Goal: Complete application form: Complete application form

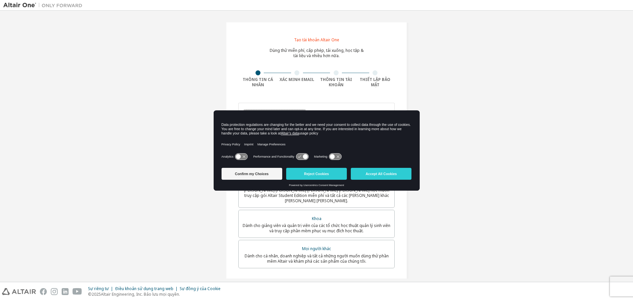
click at [287, 111] on div "Data protection regulations are changing for the better and we need your consen…" at bounding box center [317, 131] width 206 height 41
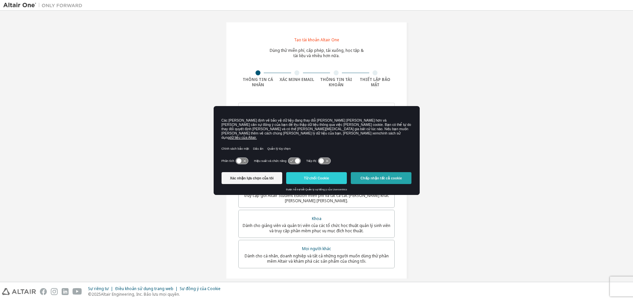
click at [392, 176] on font "Chấp nhận tất cả cookie" at bounding box center [381, 178] width 41 height 4
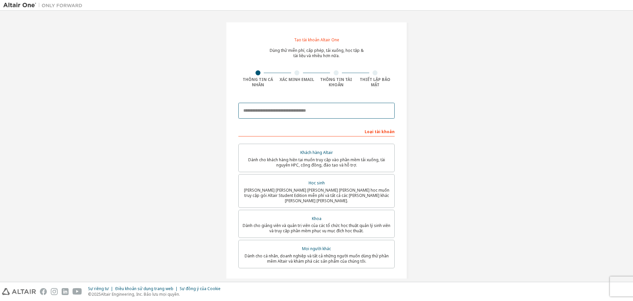
click at [279, 114] on input "email" at bounding box center [317, 111] width 156 height 16
type input "**********"
click at [281, 111] on input "**********" at bounding box center [317, 111] width 156 height 16
click at [346, 115] on input "**********" at bounding box center [317, 111] width 156 height 16
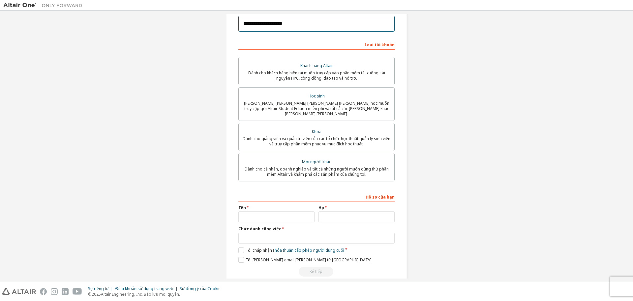
scroll to position [92, 0]
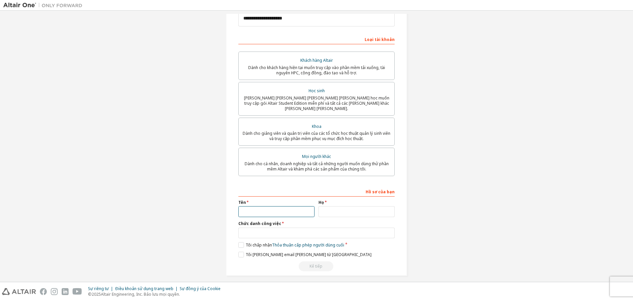
click at [275, 206] on input "text" at bounding box center [277, 211] width 76 height 11
type input "*****"
click at [331, 206] on input "text" at bounding box center [357, 211] width 76 height 11
type input "********"
click at [286, 227] on input "text" at bounding box center [317, 232] width 156 height 11
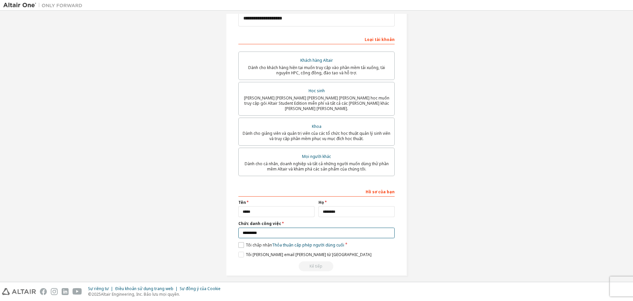
type input "*********"
click at [256, 242] on font "Tôi chấp nhận" at bounding box center [259, 245] width 26 height 6
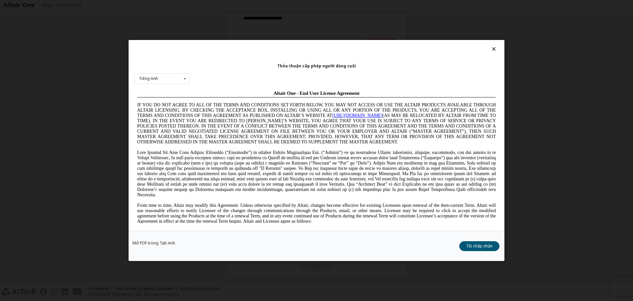
scroll to position [0, 0]
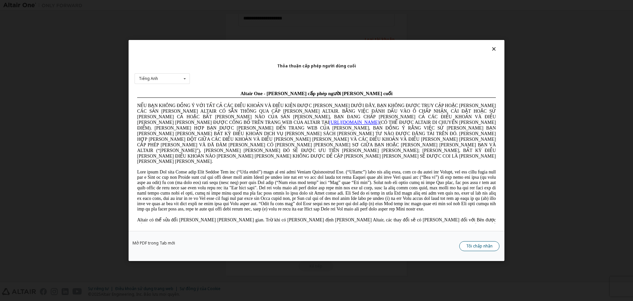
click at [472, 244] on font "Tôi chấp nhận" at bounding box center [480, 246] width 26 height 6
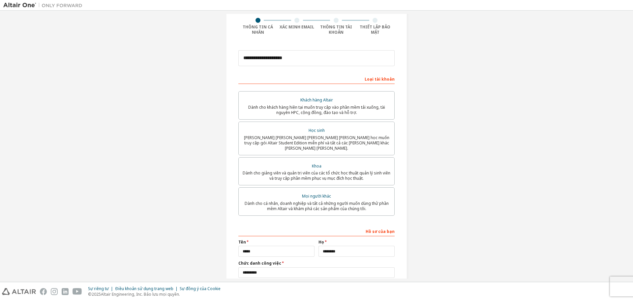
scroll to position [92, 0]
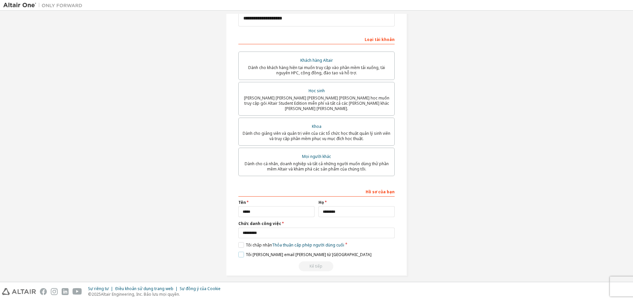
click at [239, 251] on label "Tôi [PERSON_NAME] email [PERSON_NAME] từ [GEOGRAPHIC_DATA]" at bounding box center [305, 254] width 133 height 6
click at [320, 261] on div "Kế tiếp" at bounding box center [317, 266] width 156 height 10
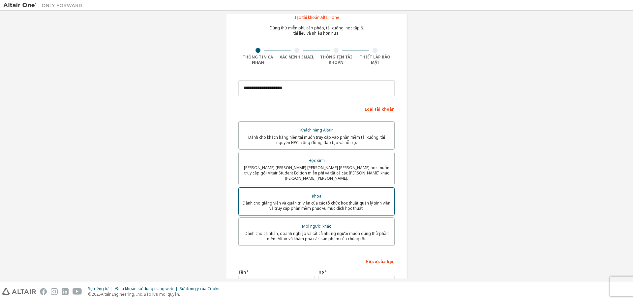
scroll to position [0, 0]
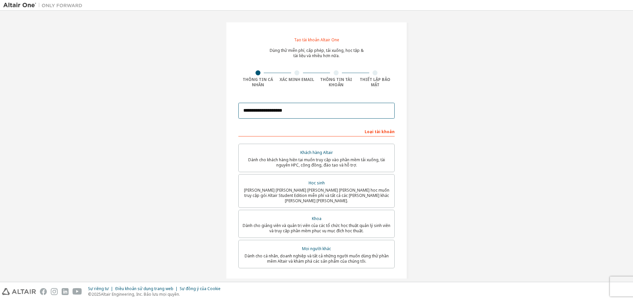
click at [260, 112] on input "**********" at bounding box center [317, 111] width 156 height 16
click at [274, 110] on input "**********" at bounding box center [317, 111] width 156 height 16
click at [290, 112] on input "**********" at bounding box center [317, 111] width 156 height 16
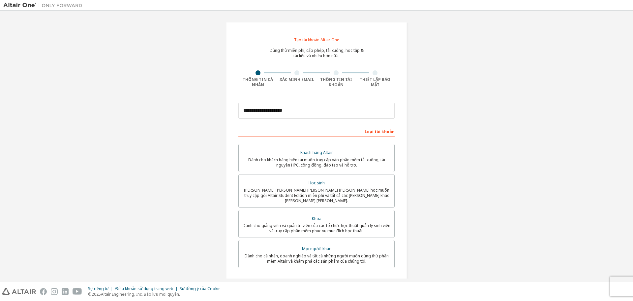
click at [295, 78] on font "Xác minh Email" at bounding box center [297, 80] width 35 height 6
click at [298, 82] on div "Thông tin cá [PERSON_NAME] Xác [PERSON_NAME] Email Thông tin [PERSON_NAME] Thiế…" at bounding box center [317, 78] width 156 height 17
click at [299, 81] on font "Xác minh Email" at bounding box center [297, 80] width 35 height 6
click at [296, 76] on div "Xác minh Email" at bounding box center [297, 76] width 39 height 12
click at [296, 73] on div at bounding box center [297, 72] width 5 height 5
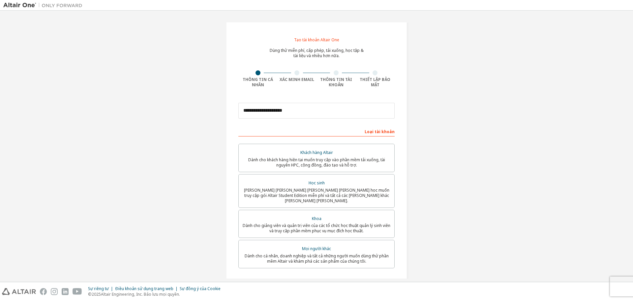
click at [296, 73] on div at bounding box center [297, 72] width 5 height 5
click at [262, 81] on font "Thông tin cá nhân" at bounding box center [258, 82] width 30 height 11
click at [262, 76] on div "Thông tin cá nhân" at bounding box center [258, 78] width 39 height 17
click at [269, 72] on div at bounding box center [258, 72] width 39 height 5
drag, startPoint x: 269, startPoint y: 72, endPoint x: 275, endPoint y: 70, distance: 5.5
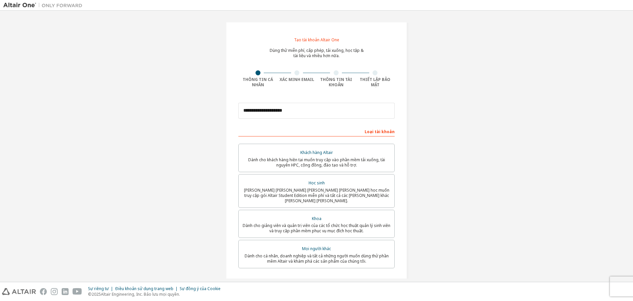
click at [271, 72] on div at bounding box center [258, 72] width 39 height 5
click at [292, 73] on div at bounding box center [297, 72] width 39 height 5
click at [293, 73] on div at bounding box center [297, 72] width 39 height 5
click at [293, 72] on div at bounding box center [297, 72] width 39 height 5
click at [295, 72] on div at bounding box center [297, 72] width 5 height 5
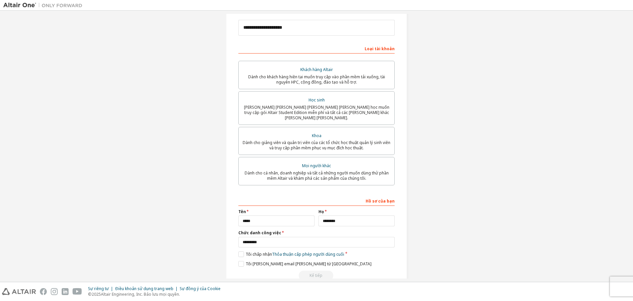
scroll to position [92, 0]
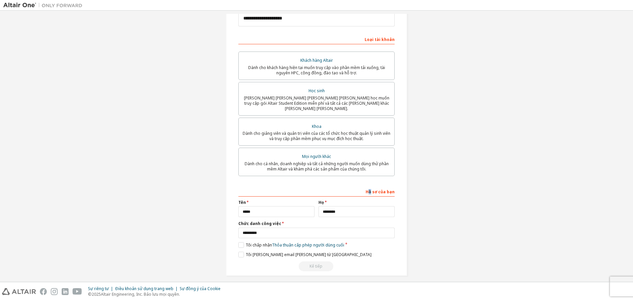
click at [370, 189] on font "Hồ sơ của bạn" at bounding box center [380, 192] width 29 height 6
click at [380, 189] on font "Hồ sơ của bạn" at bounding box center [380, 192] width 29 height 6
click at [370, 189] on font "Hồ sơ của bạn" at bounding box center [380, 192] width 29 height 6
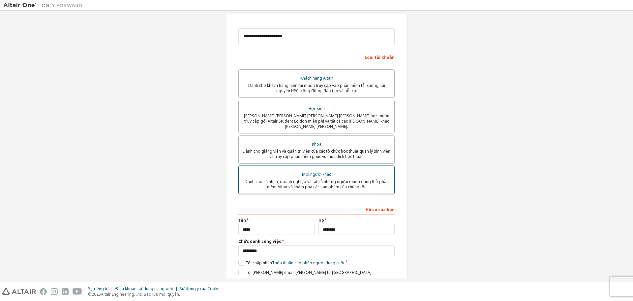
scroll to position [59, 0]
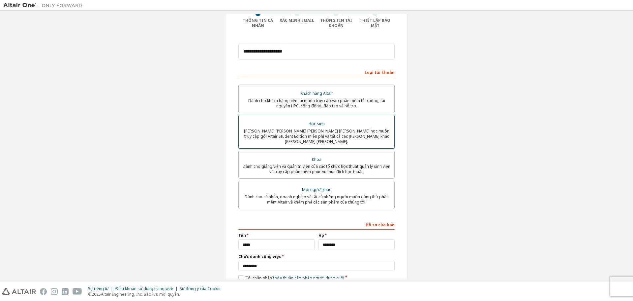
click at [312, 123] on font "Học sinh" at bounding box center [317, 124] width 16 height 6
click at [314, 123] on font "Học sinh" at bounding box center [317, 124] width 16 height 6
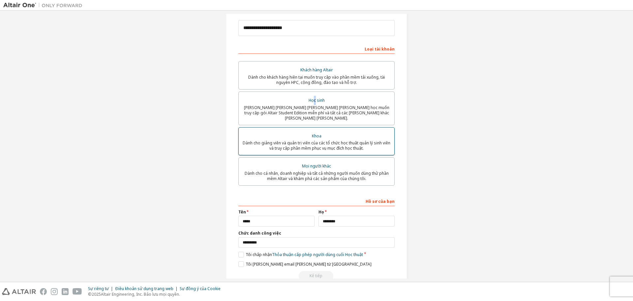
scroll to position [92, 0]
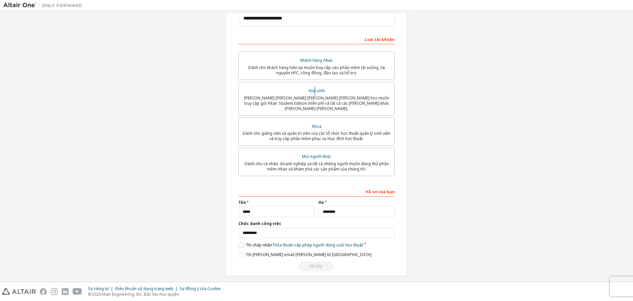
click at [240, 242] on label "Tôi chấp nhận Thỏa thuận cấp phép người dùng cuối Học thuật" at bounding box center [301, 245] width 125 height 6
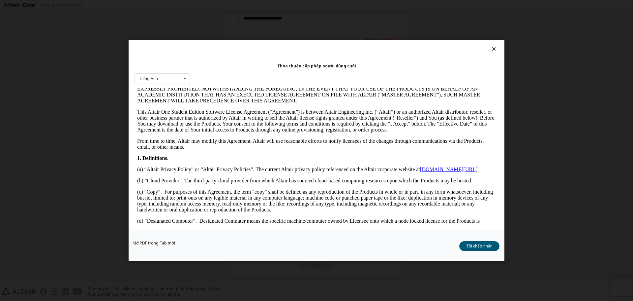
scroll to position [99, 0]
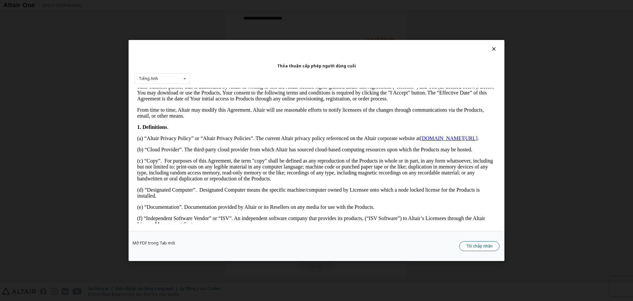
click at [479, 243] on font "Tôi chấp nhận" at bounding box center [480, 246] width 26 height 6
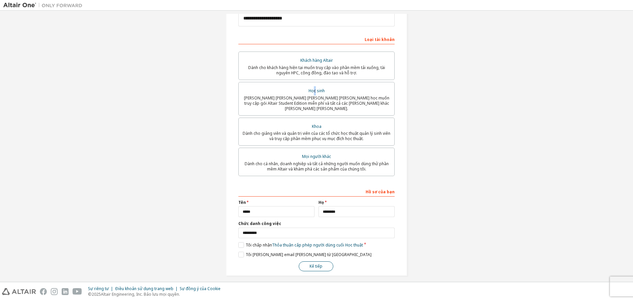
click at [319, 263] on font "Kế tiếp" at bounding box center [316, 266] width 13 height 6
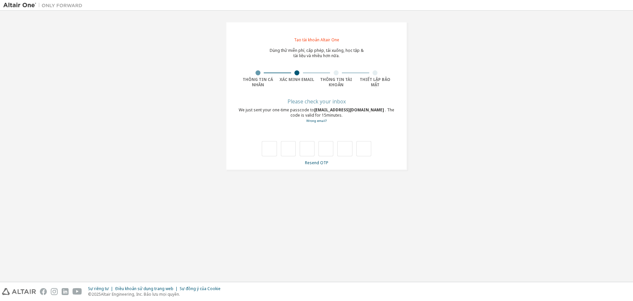
scroll to position [0, 0]
type input "*"
click at [287, 153] on input "*" at bounding box center [288, 149] width 15 height 15
type input "*"
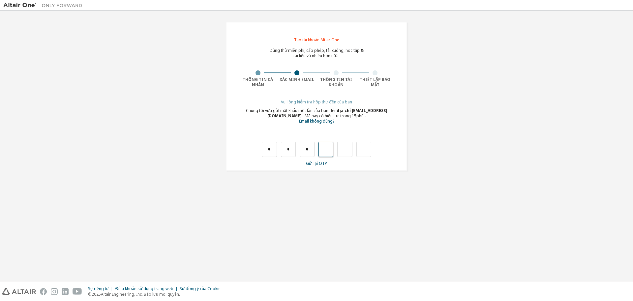
click at [325, 154] on input "text" at bounding box center [326, 149] width 15 height 15
click at [313, 153] on input "*" at bounding box center [307, 149] width 15 height 15
click at [294, 153] on input "*" at bounding box center [288, 149] width 15 height 15
click at [290, 153] on input "text" at bounding box center [288, 149] width 15 height 15
type input "*"
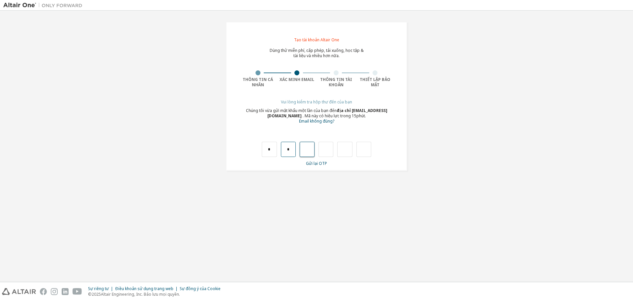
type input "*"
click at [310, 149] on input "*" at bounding box center [307, 149] width 15 height 15
type input "*"
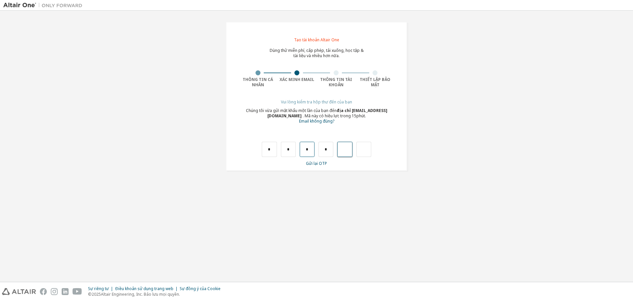
type input "*"
click at [248, 152] on div "Mã sai. Vui lòng thử lại." at bounding box center [317, 142] width 156 height 29
click at [267, 151] on input "text" at bounding box center [269, 149] width 15 height 15
click at [272, 152] on input "text" at bounding box center [269, 149] width 15 height 15
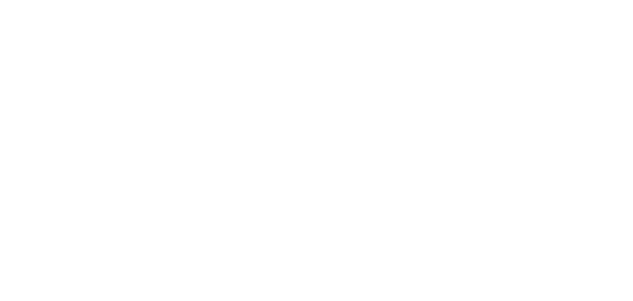
click at [129, 114] on div at bounding box center [316, 150] width 633 height 301
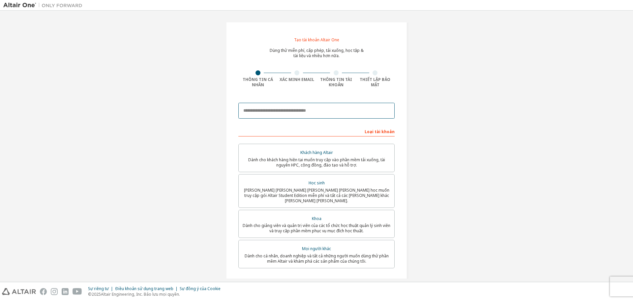
click at [293, 113] on input "email" at bounding box center [317, 111] width 156 height 16
type input "**********"
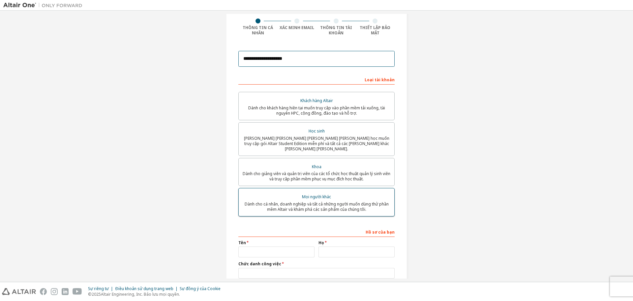
scroll to position [66, 0]
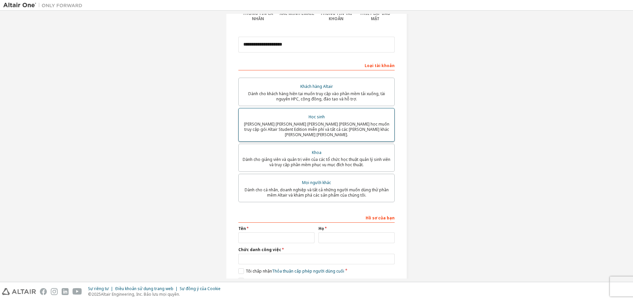
click at [311, 116] on font "Học sinh" at bounding box center [317, 117] width 16 height 6
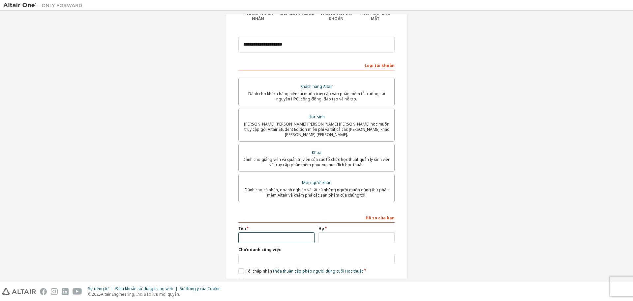
click at [260, 234] on input "text" at bounding box center [277, 237] width 76 height 11
type input "*****"
click at [330, 232] on input "text" at bounding box center [357, 237] width 76 height 11
type input "********"
click at [324, 256] on input "text" at bounding box center [317, 258] width 156 height 11
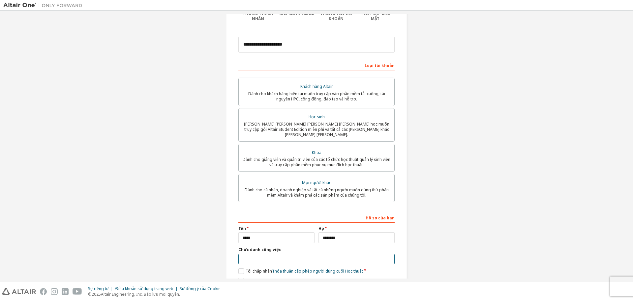
type input "*********"
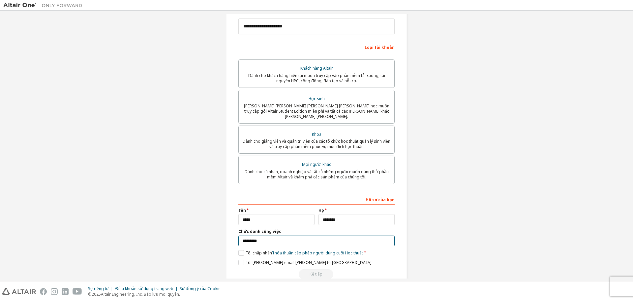
scroll to position [92, 0]
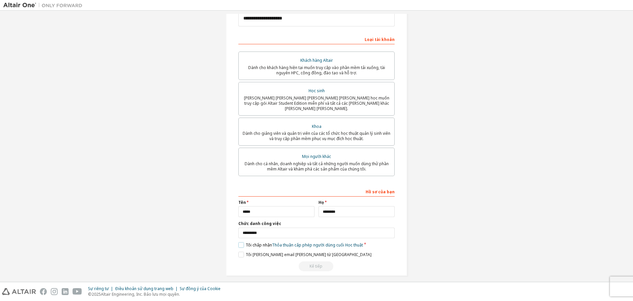
click at [239, 242] on label "Tôi chấp nhận Thỏa thuận cấp phép người dùng cuối Học thuật" at bounding box center [301, 245] width 125 height 6
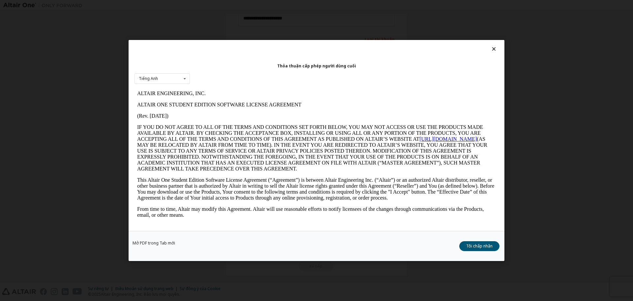
scroll to position [0, 0]
click at [482, 247] on font "Tôi chấp nhận" at bounding box center [480, 246] width 26 height 6
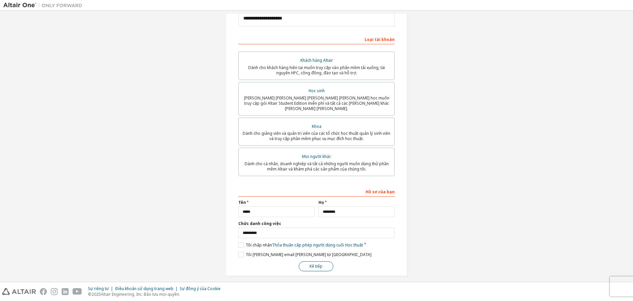
click at [308, 263] on button "Kế tiếp" at bounding box center [316, 266] width 35 height 10
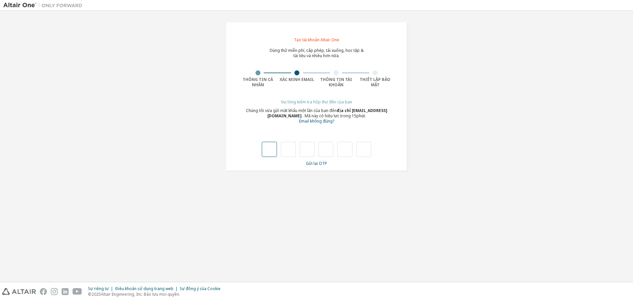
type input "*"
click at [289, 148] on input "*" at bounding box center [288, 149] width 15 height 15
type input "*"
click at [309, 150] on input "*" at bounding box center [307, 149] width 15 height 15
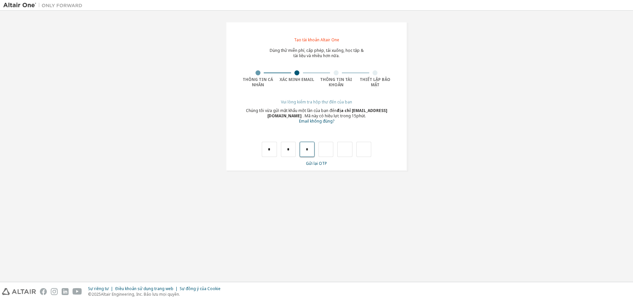
click at [309, 150] on input "*" at bounding box center [307, 149] width 15 height 15
click at [305, 149] on input "*" at bounding box center [307, 149] width 15 height 15
type input "*"
click at [311, 154] on input "*" at bounding box center [307, 149] width 15 height 15
click at [308, 150] on input "text" at bounding box center [307, 149] width 15 height 15
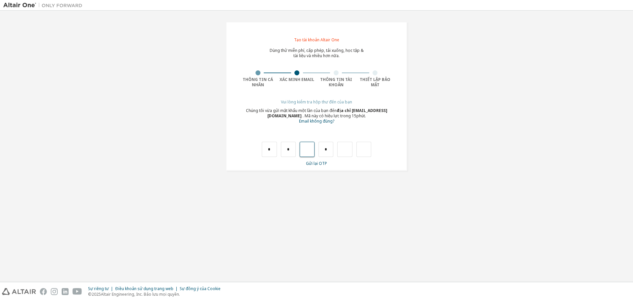
type input "*"
click at [329, 149] on input "text" at bounding box center [326, 149] width 15 height 15
type input "*"
click at [347, 148] on input "*" at bounding box center [345, 149] width 15 height 15
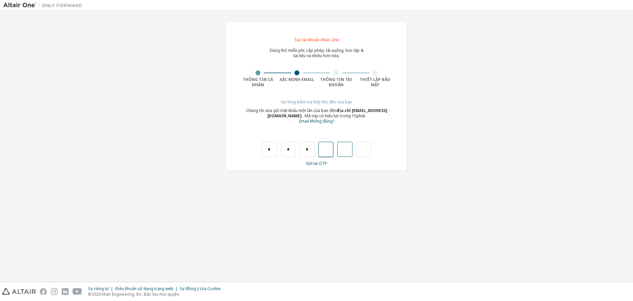
type input "*"
click at [361, 150] on input "text" at bounding box center [364, 149] width 15 height 15
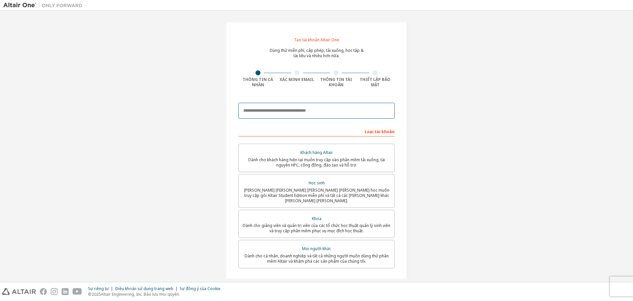
click at [296, 113] on input "email" at bounding box center [317, 111] width 156 height 16
type input "**********"
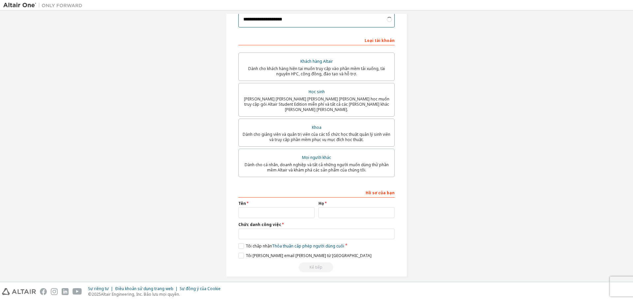
scroll to position [92, 0]
click at [281, 206] on input "text" at bounding box center [277, 211] width 76 height 11
type input "*****"
click at [347, 209] on input "text" at bounding box center [357, 211] width 76 height 11
type input "********"
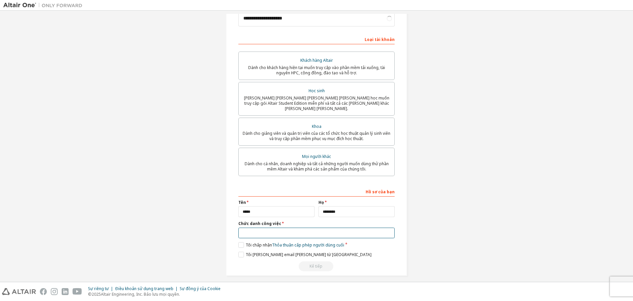
click at [337, 231] on input "text" at bounding box center [317, 232] width 156 height 11
type input "*********"
click at [251, 242] on font "Tôi chấp nhận" at bounding box center [259, 245] width 26 height 6
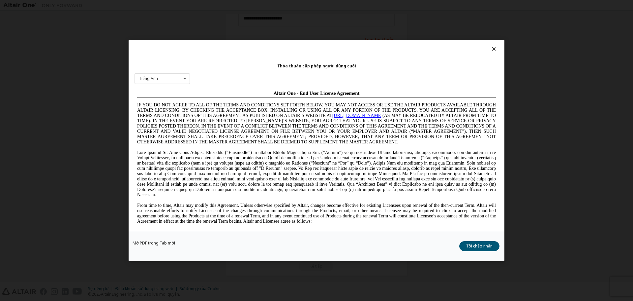
scroll to position [0, 0]
click at [480, 246] on font "Tôi chấp nhận" at bounding box center [480, 246] width 26 height 6
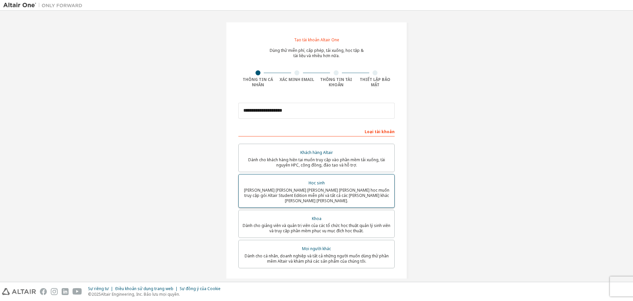
click at [311, 182] on font "Học sinh" at bounding box center [317, 183] width 16 height 6
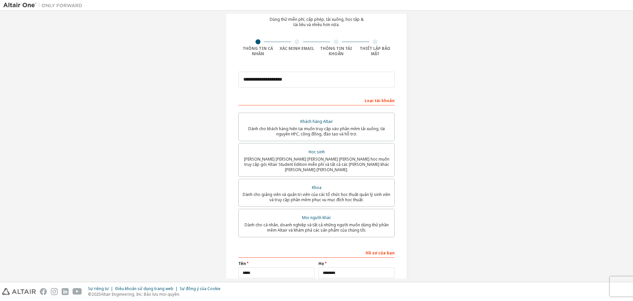
scroll to position [92, 0]
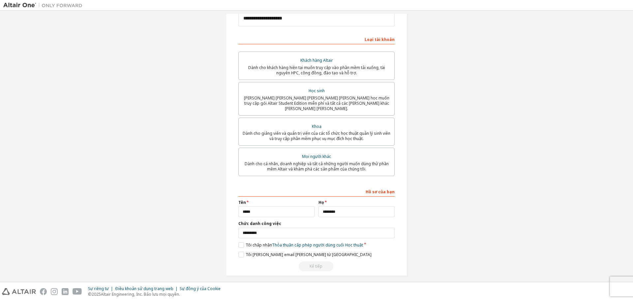
click at [318, 262] on div "Kế tiếp" at bounding box center [317, 266] width 156 height 10
click at [240, 242] on label "Tôi chấp nhận Thỏa thuận cấp phép người dùng cuối Học thuật" at bounding box center [301, 245] width 125 height 6
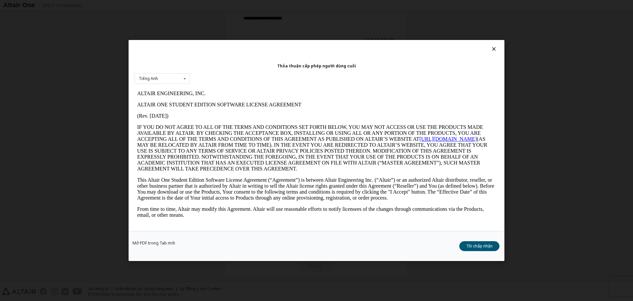
scroll to position [0, 0]
click at [488, 243] on font "Tôi chấp nhận" at bounding box center [480, 246] width 26 height 6
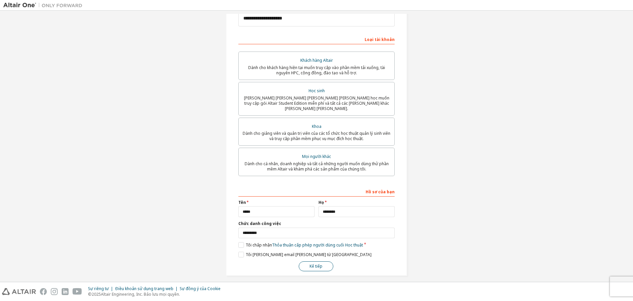
click at [305, 261] on button "Kế tiếp" at bounding box center [316, 266] width 35 height 10
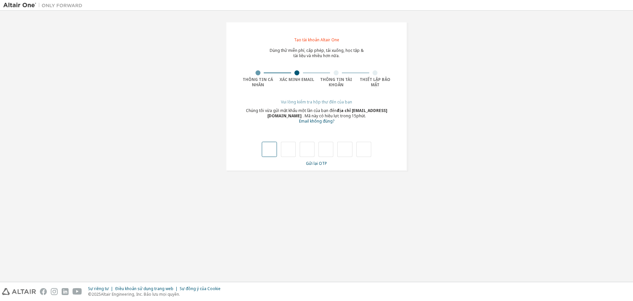
type input "*"
click at [289, 154] on input "*" at bounding box center [288, 149] width 15 height 15
type input "*"
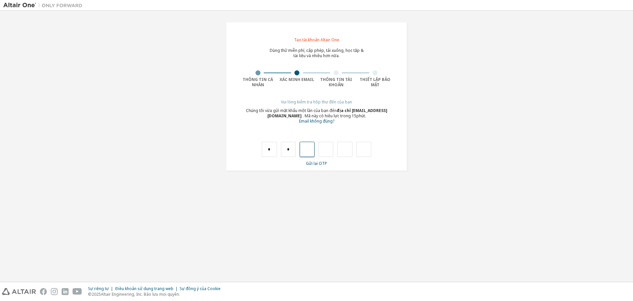
type input "*"
click at [325, 152] on input "*" at bounding box center [326, 149] width 15 height 15
click at [329, 154] on input "*" at bounding box center [326, 149] width 15 height 15
type input "*"
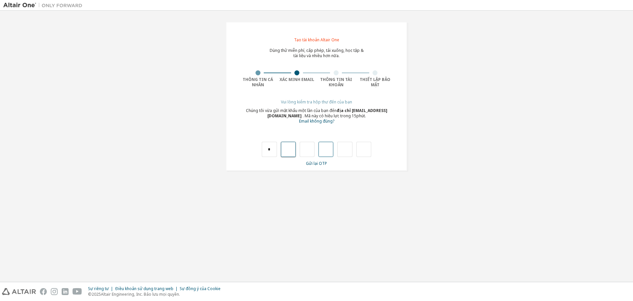
type input "*"
click at [290, 153] on input "*" at bounding box center [288, 149] width 15 height 15
drag, startPoint x: 290, startPoint y: 153, endPoint x: 282, endPoint y: 149, distance: 9.5
click at [282, 149] on input "*" at bounding box center [288, 149] width 15 height 15
drag, startPoint x: 286, startPoint y: 149, endPoint x: 294, endPoint y: 151, distance: 8.0
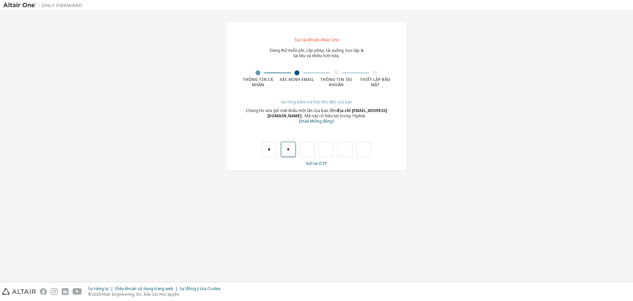
click at [294, 151] on input "*" at bounding box center [288, 149] width 15 height 15
click at [273, 150] on input "*" at bounding box center [269, 149] width 15 height 15
type input "*"
click at [274, 150] on input "*" at bounding box center [269, 149] width 15 height 15
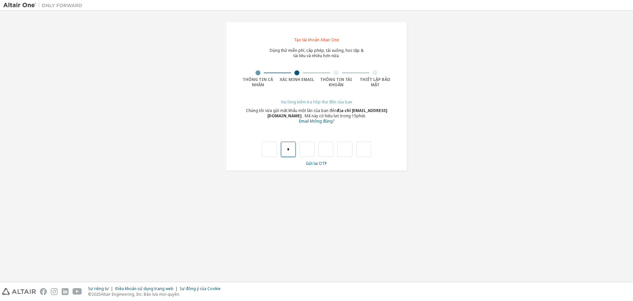
click at [286, 148] on input "*" at bounding box center [288, 149] width 15 height 15
click at [293, 149] on input "*" at bounding box center [288, 149] width 15 height 15
type input "*"
click at [293, 148] on input "*" at bounding box center [288, 149] width 15 height 15
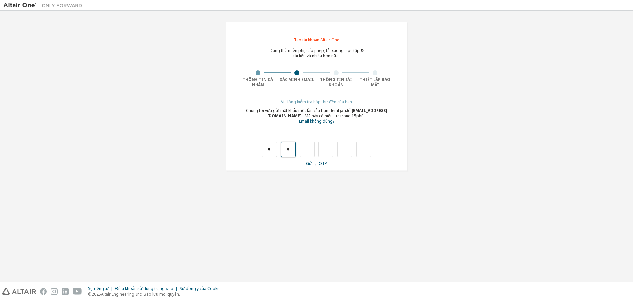
click at [288, 149] on input "*" at bounding box center [288, 149] width 15 height 15
type input "*"
click at [313, 154] on input "*" at bounding box center [307, 149] width 15 height 15
type input "*"
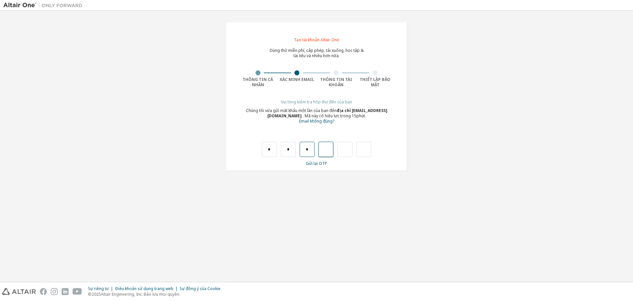
type input "*"
click at [330, 148] on input "*" at bounding box center [326, 149] width 15 height 15
click at [330, 149] on input "*" at bounding box center [326, 149] width 15 height 15
click at [267, 151] on input "*" at bounding box center [269, 149] width 15 height 15
click at [273, 150] on input "*" at bounding box center [269, 149] width 15 height 15
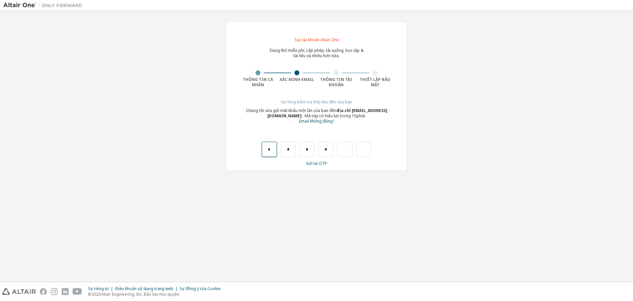
click at [273, 147] on input "*" at bounding box center [269, 149] width 15 height 15
type input "*"
click at [293, 154] on input "*" at bounding box center [288, 149] width 15 height 15
click at [293, 152] on input "*" at bounding box center [288, 149] width 15 height 15
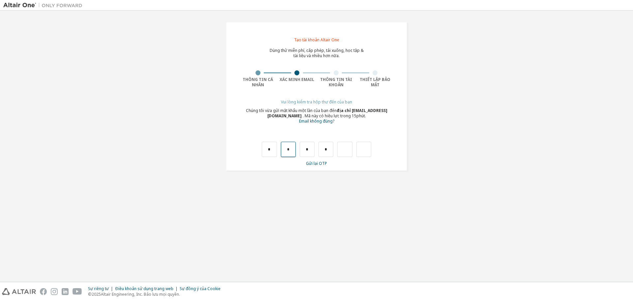
click at [293, 152] on input "*" at bounding box center [288, 149] width 15 height 15
type input "*"
click at [309, 147] on input "text" at bounding box center [307, 149] width 15 height 15
type input "*"
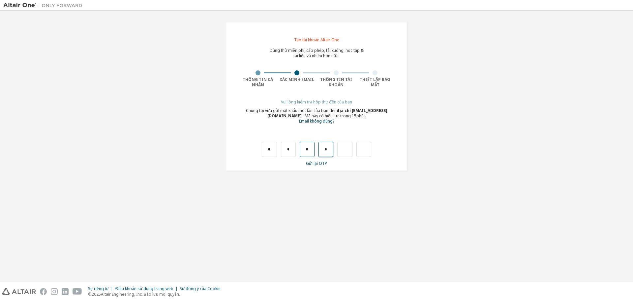
type input "*"
click at [346, 148] on input "text" at bounding box center [345, 149] width 15 height 15
type input "*"
click at [273, 156] on input "text" at bounding box center [269, 149] width 15 height 15
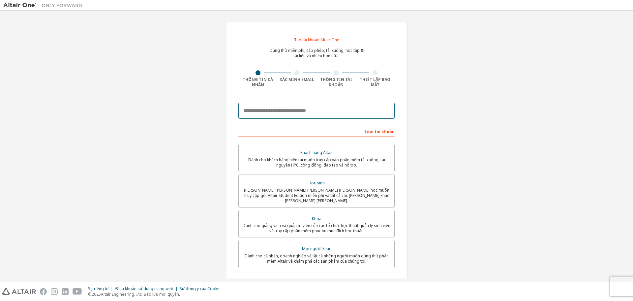
click at [294, 112] on input "email" at bounding box center [317, 111] width 156 height 16
type input "**********"
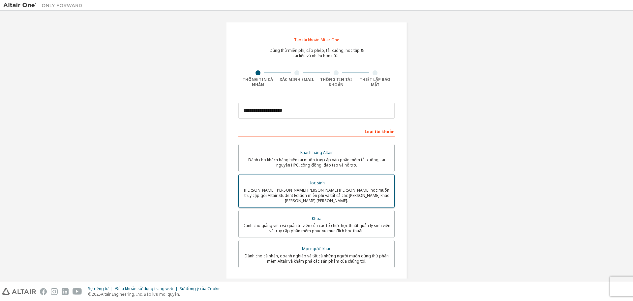
click at [317, 181] on font "Học sinh" at bounding box center [317, 183] width 16 height 6
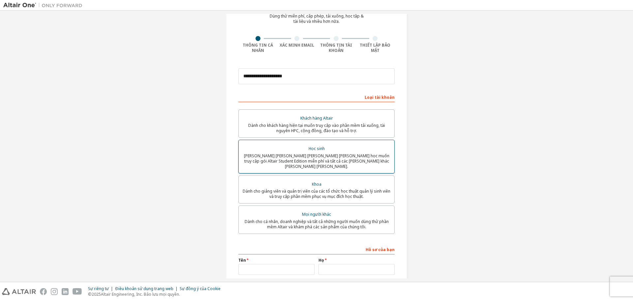
scroll to position [92, 0]
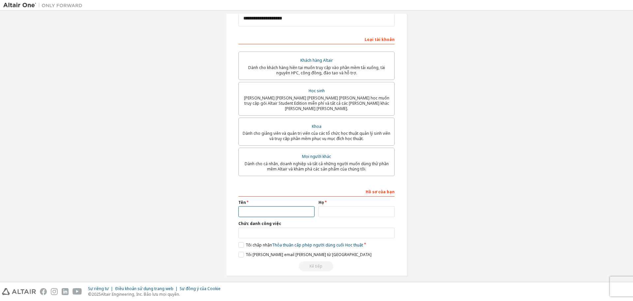
click at [241, 206] on input "text" at bounding box center [277, 211] width 76 height 11
type input "*****"
click at [329, 210] on input "text" at bounding box center [357, 211] width 76 height 11
type input "********"
click at [269, 227] on input "text" at bounding box center [317, 232] width 156 height 11
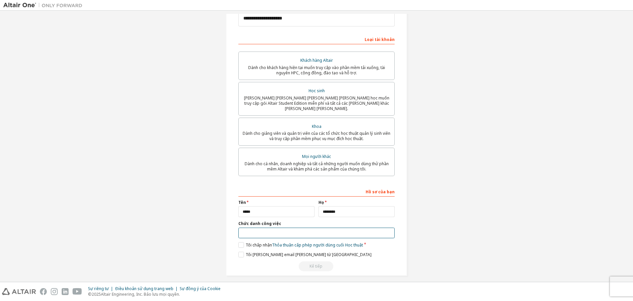
type input "*********"
click at [239, 242] on label "Tôi chấp nhận Thỏa thuận cấp phép người dùng cuối Học thuật" at bounding box center [301, 245] width 125 height 6
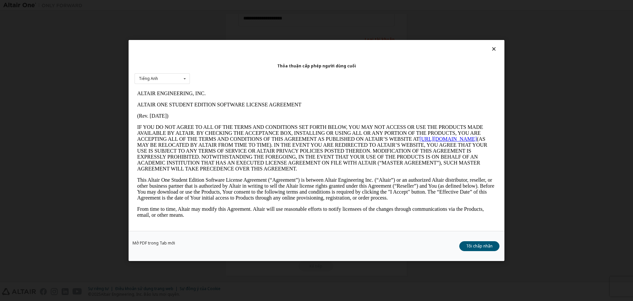
scroll to position [0, 0]
click at [184, 77] on icon at bounding box center [185, 79] width 8 height 10
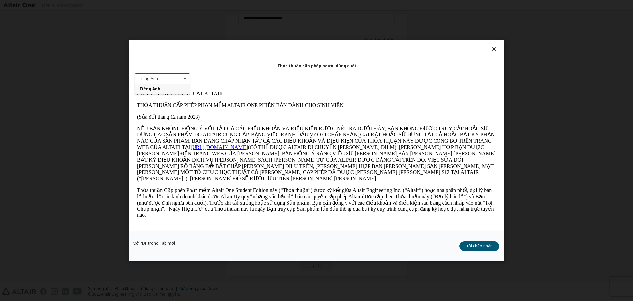
click at [184, 77] on icon at bounding box center [185, 79] width 8 height 10
click at [485, 246] on font "Tôi chấp nhận" at bounding box center [480, 246] width 26 height 6
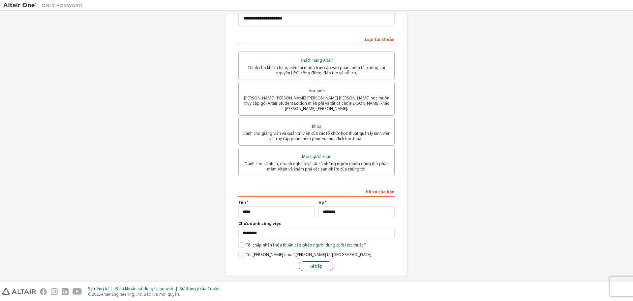
click at [315, 263] on font "Kế tiếp" at bounding box center [316, 266] width 13 height 6
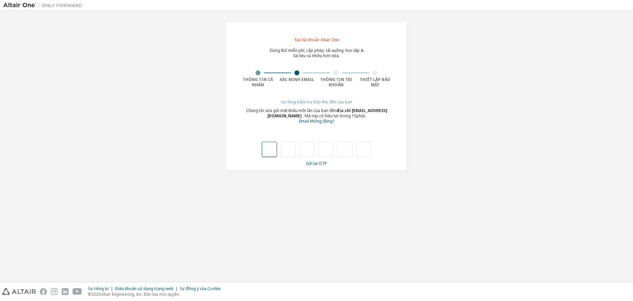
drag, startPoint x: 271, startPoint y: 152, endPoint x: 267, endPoint y: 152, distance: 4.3
click at [268, 149] on input "text" at bounding box center [269, 149] width 15 height 15
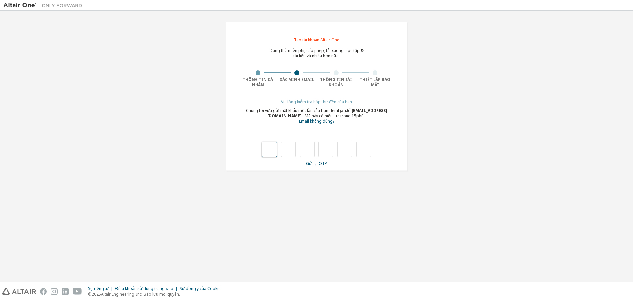
click at [269, 148] on input "text" at bounding box center [269, 149] width 15 height 15
click at [269, 147] on input "text" at bounding box center [269, 149] width 15 height 15
drag, startPoint x: 268, startPoint y: 144, endPoint x: 269, endPoint y: 138, distance: 6.0
click at [269, 139] on div at bounding box center [317, 142] width 156 height 29
click at [269, 138] on div at bounding box center [317, 142] width 156 height 29
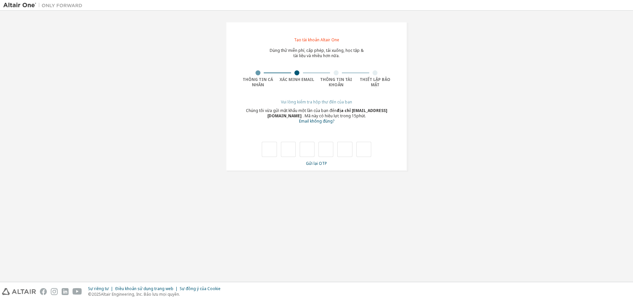
click at [269, 138] on div at bounding box center [317, 142] width 156 height 29
click at [273, 149] on input "text" at bounding box center [269, 149] width 15 height 15
type input "*"
click at [293, 153] on input "*" at bounding box center [288, 149] width 15 height 15
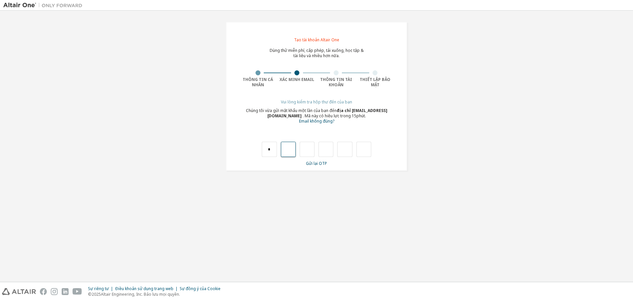
type input "*"
click at [291, 149] on input "*" at bounding box center [288, 149] width 15 height 15
click at [290, 148] on input "*" at bounding box center [288, 149] width 15 height 15
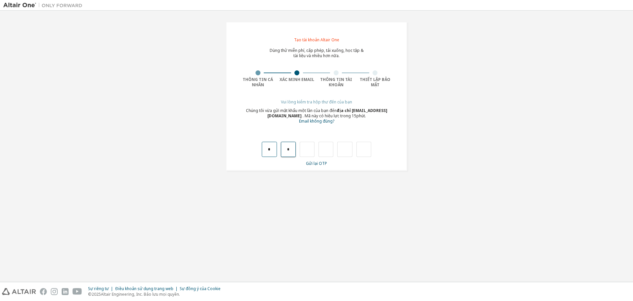
drag, startPoint x: 290, startPoint y: 148, endPoint x: 264, endPoint y: 145, distance: 25.6
click at [264, 145] on div "* *" at bounding box center [317, 149] width 110 height 15
click at [310, 122] on font "Email không đúng?" at bounding box center [316, 121] width 35 height 6
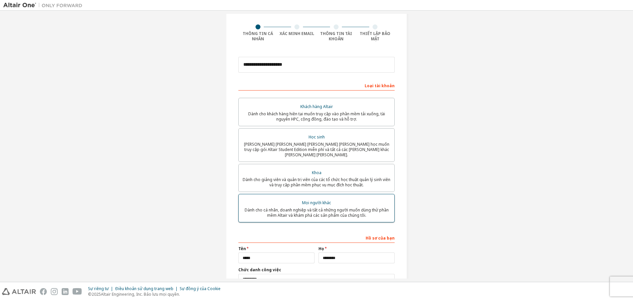
scroll to position [92, 0]
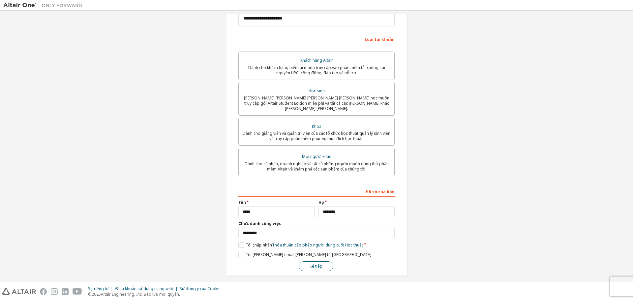
click at [321, 263] on font "Kế tiếp" at bounding box center [316, 266] width 13 height 6
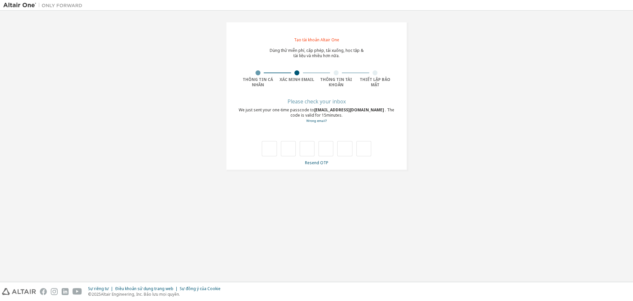
scroll to position [0, 0]
type input "*"
click at [296, 152] on div "* *" at bounding box center [317, 149] width 110 height 15
click at [296, 151] on div "* *" at bounding box center [317, 149] width 110 height 15
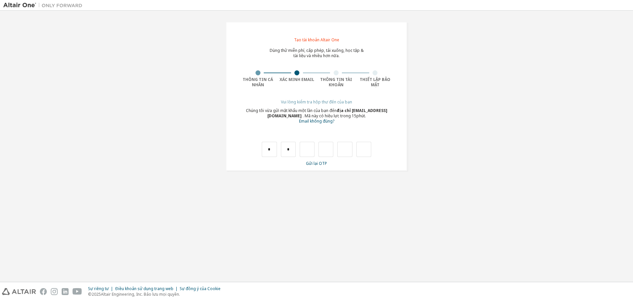
click at [296, 151] on div "* *" at bounding box center [317, 149] width 110 height 15
click at [285, 153] on input "*" at bounding box center [288, 149] width 15 height 15
click at [285, 152] on input "*" at bounding box center [288, 149] width 15 height 15
type input "*"
click at [306, 150] on input "*" at bounding box center [307, 149] width 15 height 15
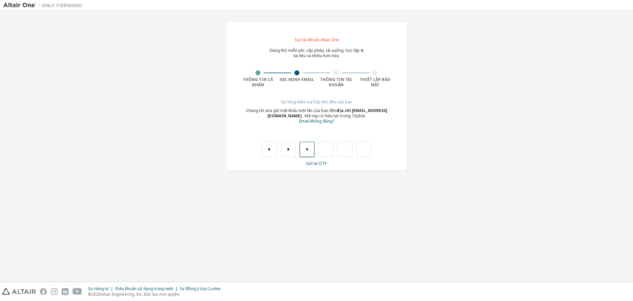
click at [307, 150] on input "*" at bounding box center [307, 149] width 15 height 15
type input "*"
type input "**"
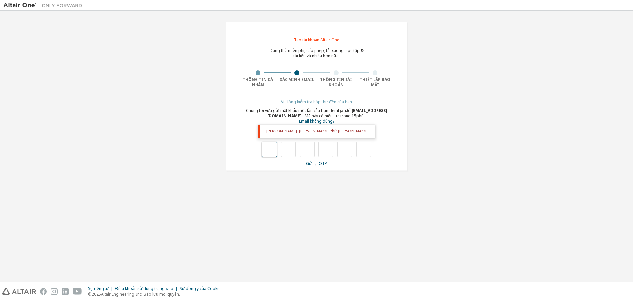
click at [269, 151] on input "text" at bounding box center [269, 149] width 15 height 15
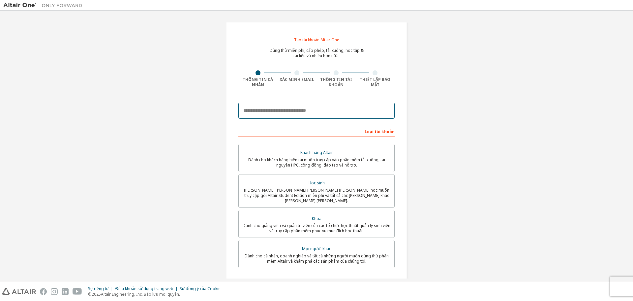
click at [280, 113] on input "email" at bounding box center [317, 111] width 156 height 16
type input "**********"
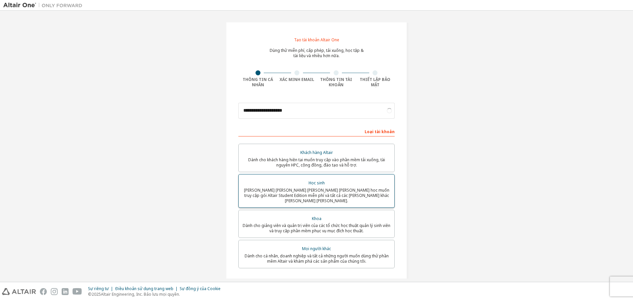
click at [314, 180] on font "Học sinh" at bounding box center [317, 183] width 16 height 6
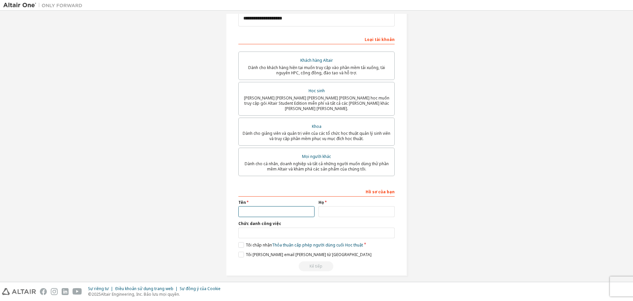
click at [264, 211] on input "text" at bounding box center [277, 211] width 76 height 11
type input "*****"
click at [330, 209] on input "text" at bounding box center [357, 211] width 76 height 11
type input "********"
click at [252, 220] on font "Chức danh công việc" at bounding box center [260, 223] width 43 height 6
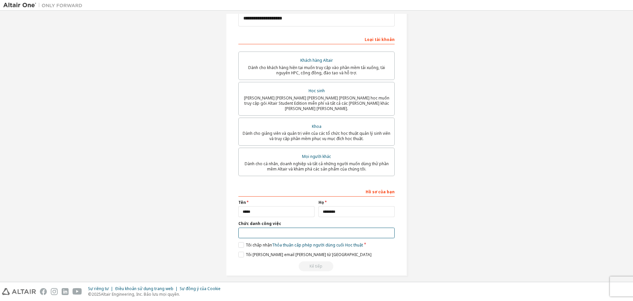
click at [253, 227] on input "text" at bounding box center [317, 232] width 156 height 11
type input "*********"
click at [240, 242] on label "Tôi chấp nhận Thỏa thuận cấp phép người dùng cuối Học thuật" at bounding box center [301, 245] width 125 height 6
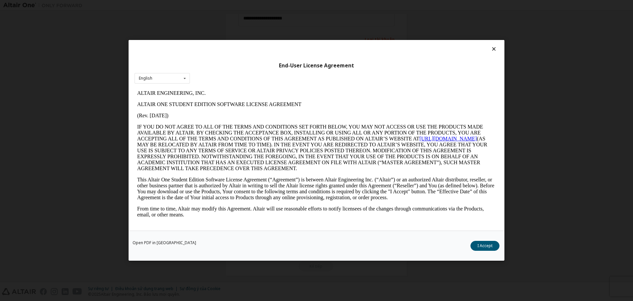
scroll to position [0, 0]
click at [484, 245] on font "Tôi chấp nhận" at bounding box center [480, 246] width 26 height 6
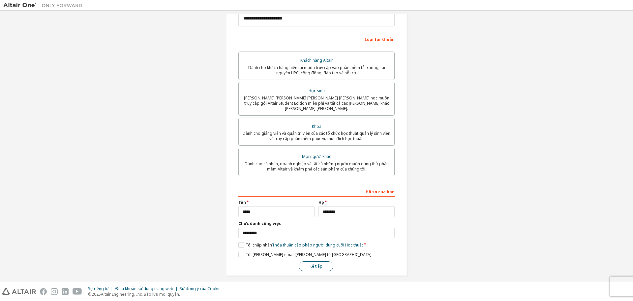
click at [317, 263] on font "Kế tiếp" at bounding box center [316, 266] width 13 height 6
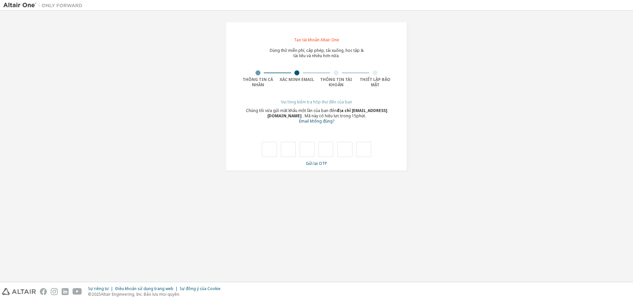
type input "*"
click at [290, 152] on input "*" at bounding box center [288, 149] width 15 height 15
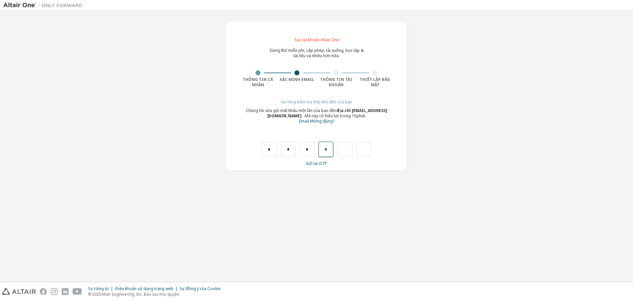
click at [333, 150] on input "*" at bounding box center [326, 149] width 15 height 15
click at [332, 150] on input "*" at bounding box center [326, 149] width 15 height 15
type input "*"
click at [289, 151] on input "*" at bounding box center [288, 149] width 15 height 15
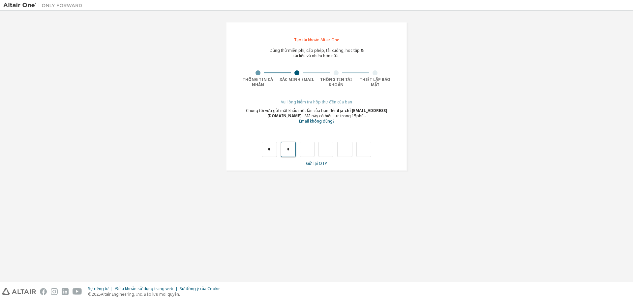
click at [289, 151] on input "*" at bounding box center [288, 149] width 15 height 15
type input "*"
click at [312, 150] on input "*" at bounding box center [307, 149] width 15 height 15
type input "*"
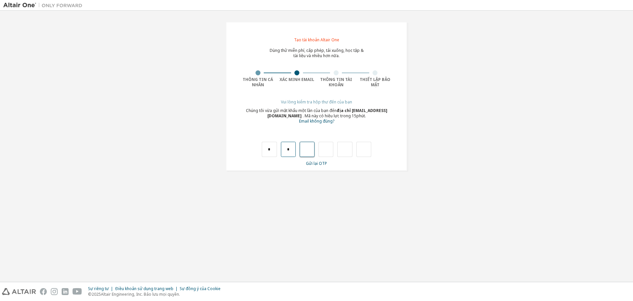
type input "*"
click at [311, 152] on input "*" at bounding box center [307, 149] width 15 height 15
click at [313, 152] on input "*" at bounding box center [307, 149] width 15 height 15
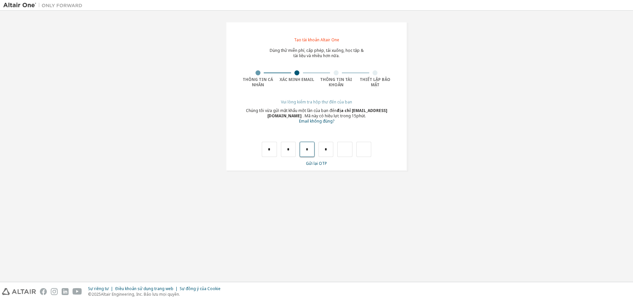
type input "*"
click at [341, 148] on input "text" at bounding box center [345, 149] width 15 height 15
click at [329, 149] on input "text" at bounding box center [326, 149] width 15 height 15
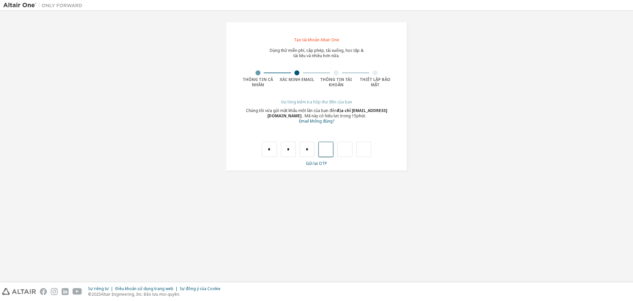
type input "*"
click at [347, 146] on input "*" at bounding box center [345, 149] width 15 height 15
type input "*"
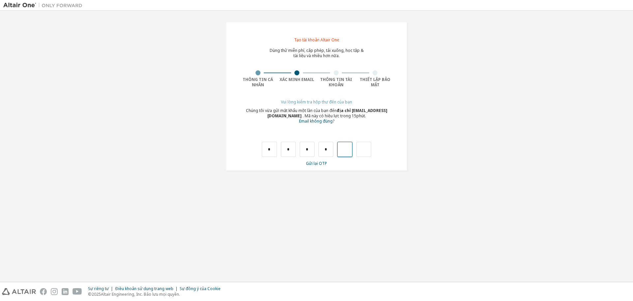
type input "*"
click at [348, 149] on input "*" at bounding box center [345, 149] width 15 height 15
click at [323, 161] on font "Gửi lại OTP" at bounding box center [316, 163] width 21 height 6
click at [351, 155] on input "*" at bounding box center [345, 149] width 15 height 15
type input "*"
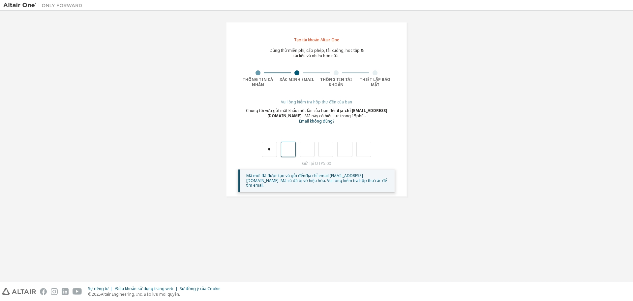
type input "*"
click at [346, 153] on input "text" at bounding box center [345, 149] width 15 height 15
click at [347, 153] on input "text" at bounding box center [345, 149] width 15 height 15
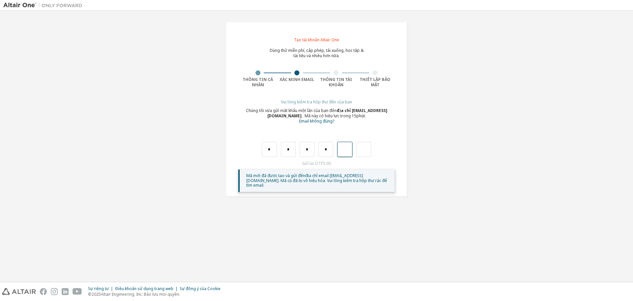
click at [347, 153] on input "text" at bounding box center [345, 149] width 15 height 15
click at [327, 153] on input "*" at bounding box center [326, 149] width 15 height 15
type input "*"
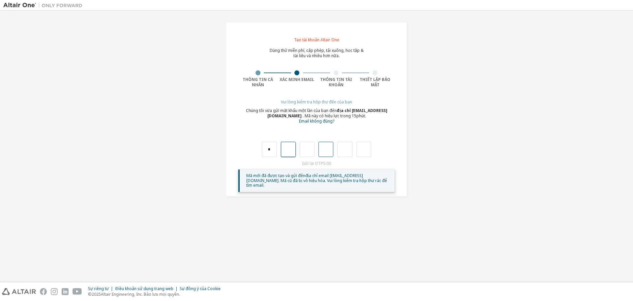
type input "*"
click at [329, 155] on input "*" at bounding box center [326, 149] width 15 height 15
click at [330, 155] on input "*" at bounding box center [326, 149] width 15 height 15
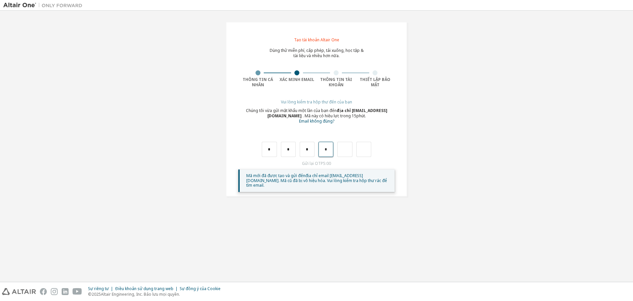
click at [330, 155] on input "*" at bounding box center [326, 149] width 15 height 15
drag, startPoint x: 330, startPoint y: 155, endPoint x: 362, endPoint y: 150, distance: 32.4
click at [362, 150] on div "* * * *" at bounding box center [317, 149] width 110 height 15
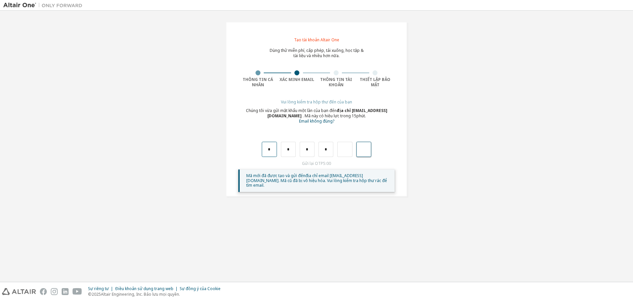
drag, startPoint x: 361, startPoint y: 148, endPoint x: 265, endPoint y: 152, distance: 96.1
click at [265, 152] on div "* * * *" at bounding box center [317, 149] width 110 height 15
type input "*"
click at [271, 148] on input "text" at bounding box center [269, 149] width 15 height 15
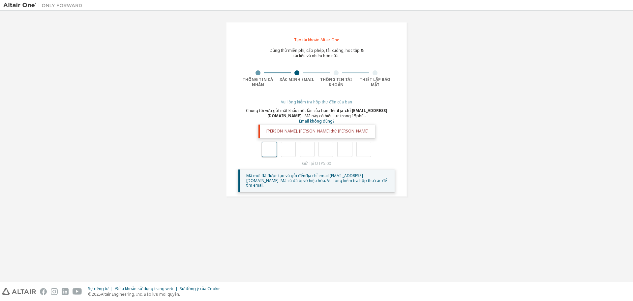
click at [271, 148] on input "text" at bounding box center [269, 149] width 15 height 15
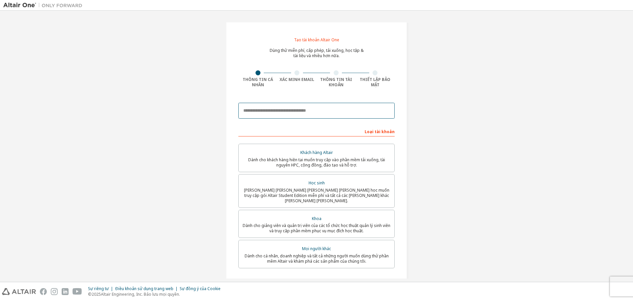
click at [253, 109] on input "email" at bounding box center [317, 111] width 156 height 16
type input "**********"
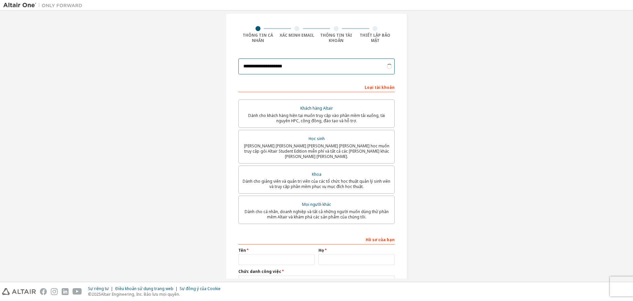
scroll to position [92, 0]
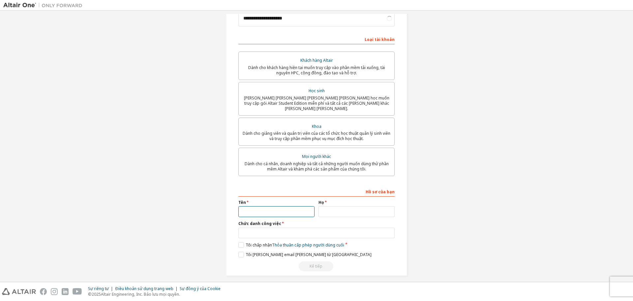
click at [269, 207] on input "text" at bounding box center [277, 211] width 76 height 11
type input "*****"
click at [321, 208] on input "text" at bounding box center [357, 211] width 76 height 11
type input "********"
click at [241, 242] on label "Tôi chấp [PERSON_NAME] [PERSON_NAME] cấp phép người [PERSON_NAME] cuối" at bounding box center [292, 245] width 106 height 6
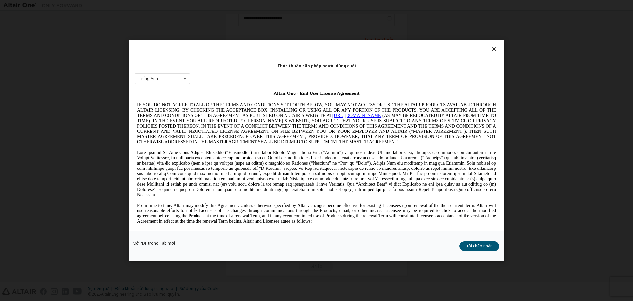
scroll to position [0, 0]
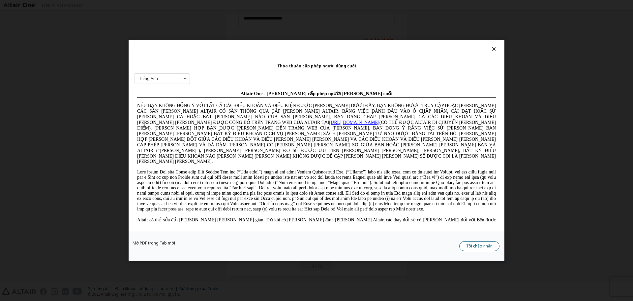
click at [479, 246] on font "Tôi chấp nhận" at bounding box center [480, 246] width 26 height 6
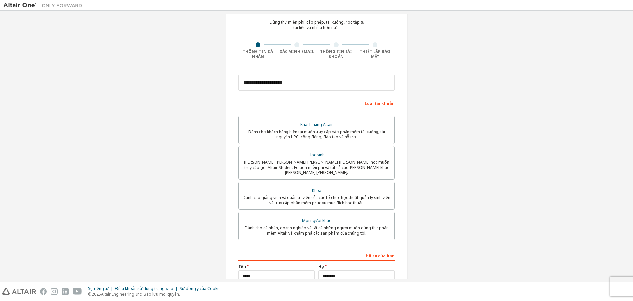
scroll to position [26, 0]
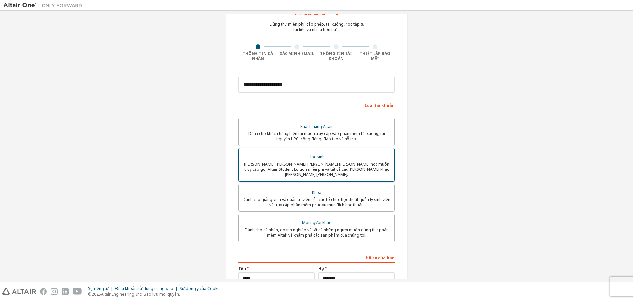
click at [317, 157] on font "Học sinh" at bounding box center [317, 157] width 16 height 6
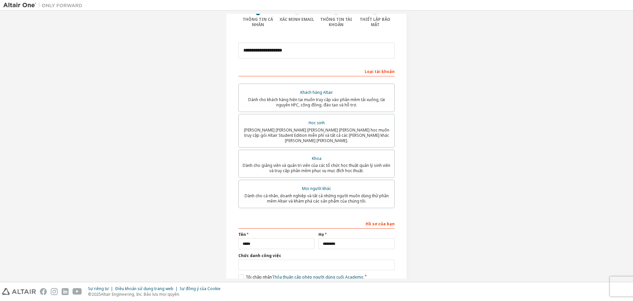
scroll to position [92, 0]
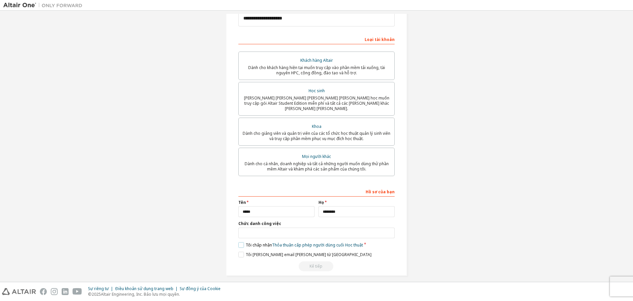
click at [240, 242] on label "Tôi chấp nhận Thỏa thuận cấp phép người dùng cuối Học thuật" at bounding box center [301, 245] width 125 height 6
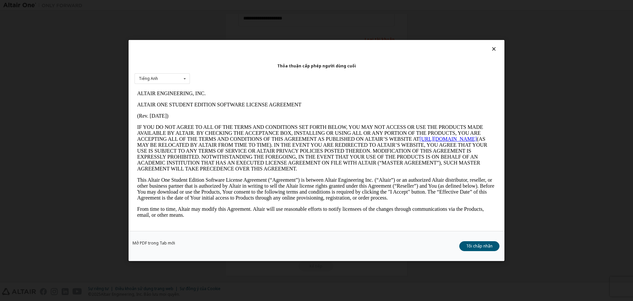
scroll to position [0, 0]
click at [492, 248] on font "Tôi chấp nhận" at bounding box center [480, 246] width 26 height 6
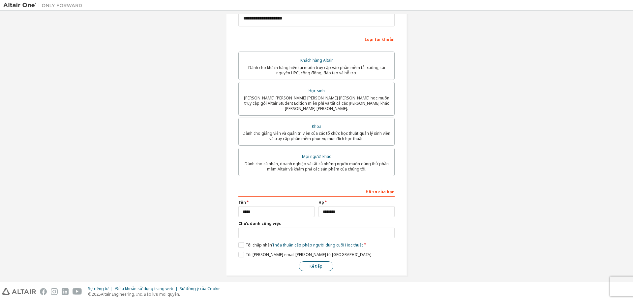
click at [311, 261] on button "Kế tiếp" at bounding box center [316, 266] width 35 height 10
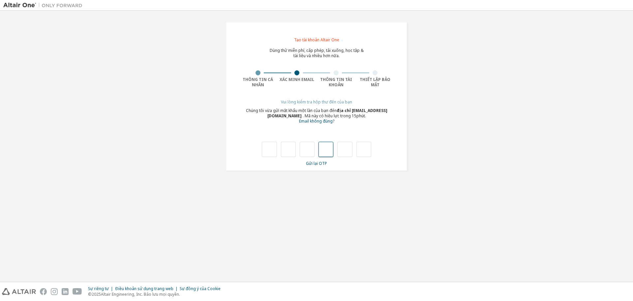
click at [325, 149] on input "text" at bounding box center [326, 149] width 15 height 15
type input "*"
click at [270, 153] on input "text" at bounding box center [269, 149] width 15 height 15
type input "*"
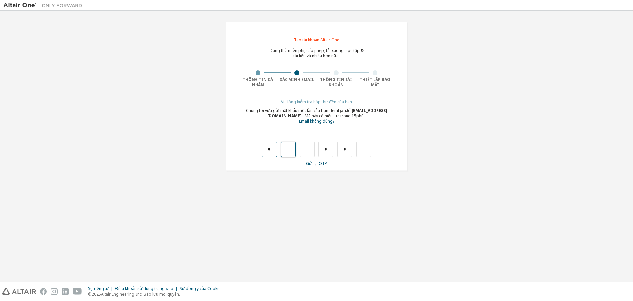
type input "*"
click at [273, 154] on input "*" at bounding box center [269, 149] width 15 height 15
type input "*"
click at [272, 151] on input "*" at bounding box center [269, 149] width 15 height 15
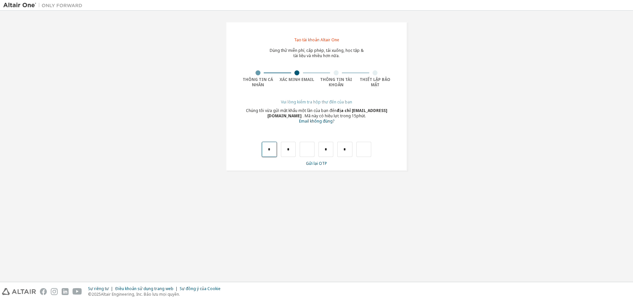
type input "*"
click at [286, 151] on input "text" at bounding box center [288, 149] width 15 height 15
type input "*"
click at [307, 148] on input "*" at bounding box center [307, 149] width 15 height 15
click at [308, 148] on input "*" at bounding box center [307, 149] width 15 height 15
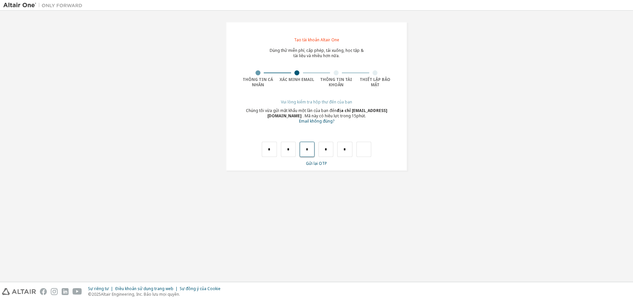
type input "*"
click at [329, 152] on input "text" at bounding box center [326, 149] width 15 height 15
type input "*"
click at [366, 151] on input "text" at bounding box center [364, 149] width 15 height 15
type input "*"
